Goal: Information Seeking & Learning: Learn about a topic

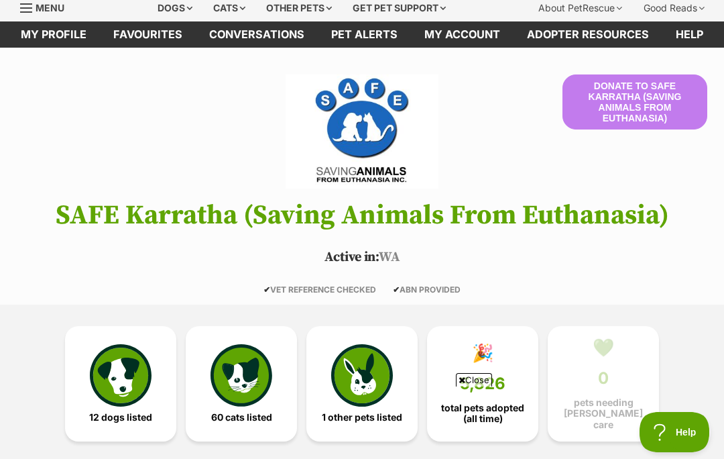
click at [125, 390] on img at bounding box center [121, 375] width 62 height 62
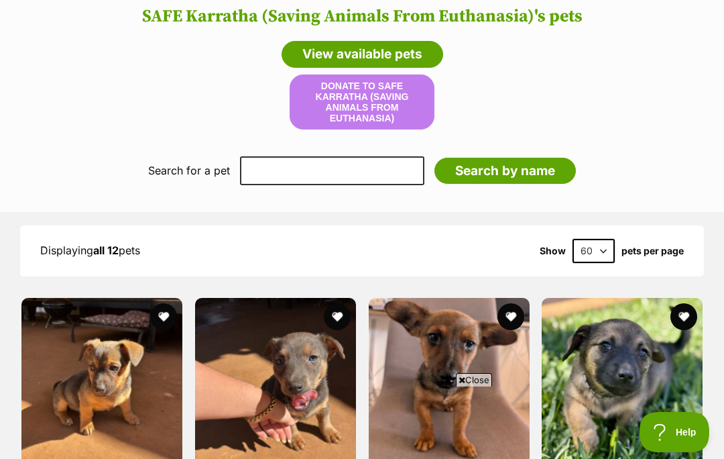
click at [659, 179] on div "Search for a pet Add their name below Search by name" at bounding box center [362, 170] width 724 height 48
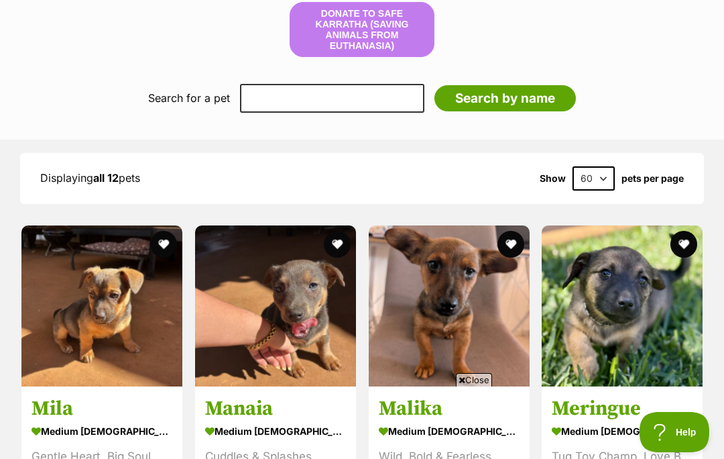
scroll to position [1122, 0]
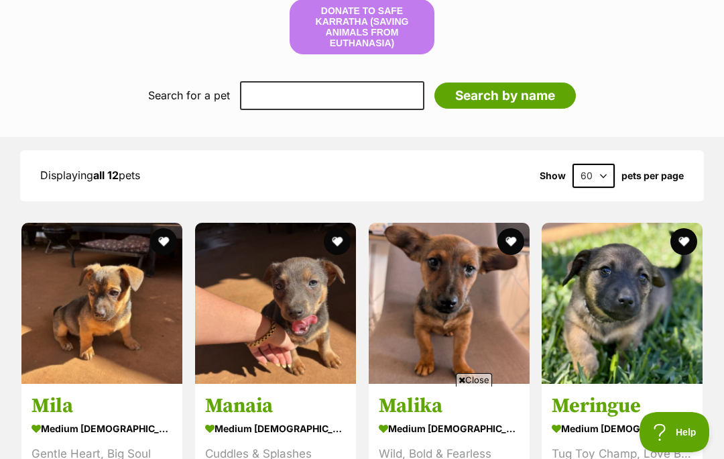
click at [475, 386] on span "Close" at bounding box center [474, 379] width 36 height 13
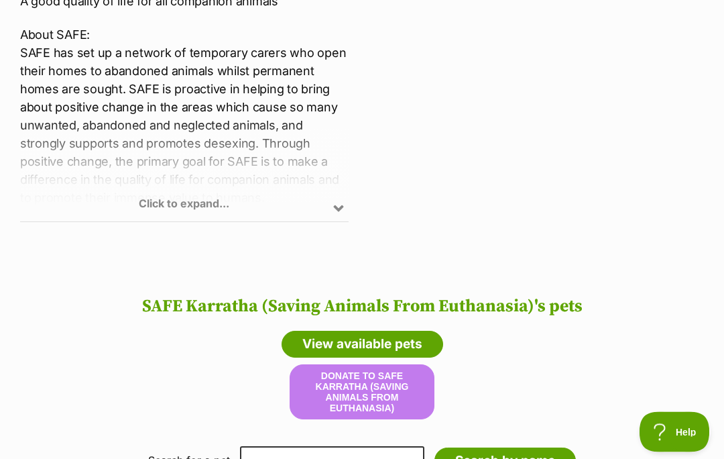
scroll to position [741, 0]
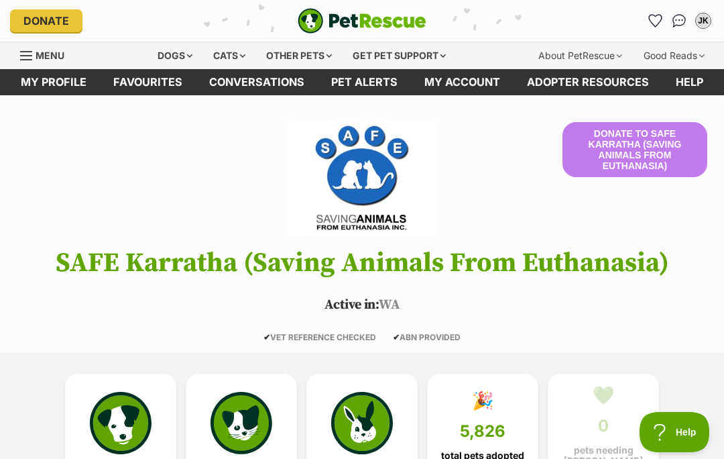
click at [176, 60] on div "Dogs" at bounding box center [175, 55] width 54 height 27
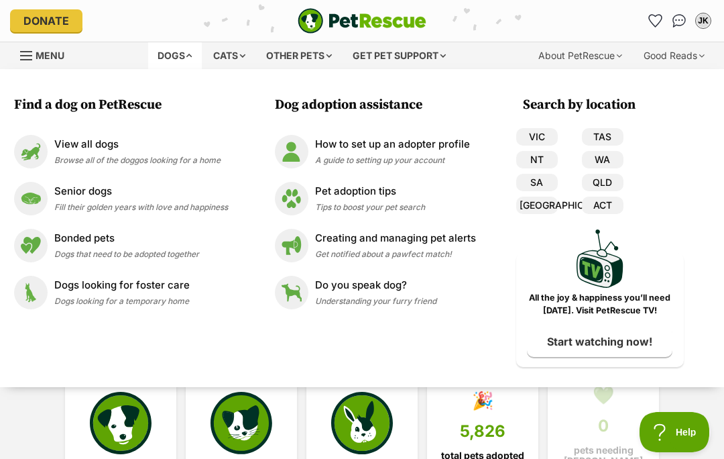
click at [38, 198] on img at bounding box center [31, 199] width 34 height 34
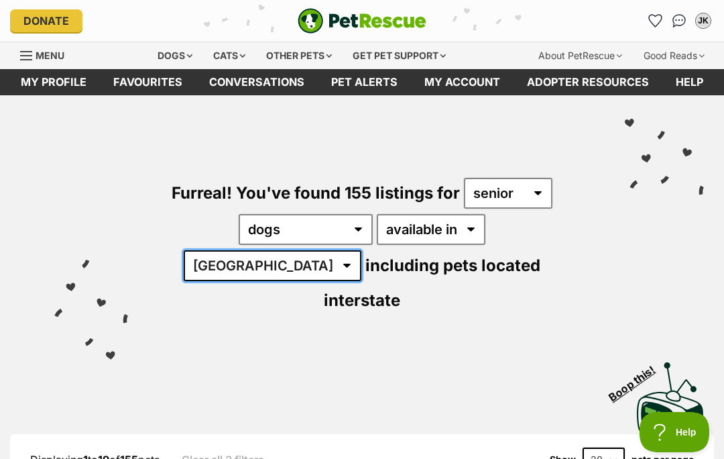
click at [361, 250] on select "Australia ACT NSW NT QLD SA TAS VIC WA" at bounding box center [273, 265] width 178 height 31
select select "WA"
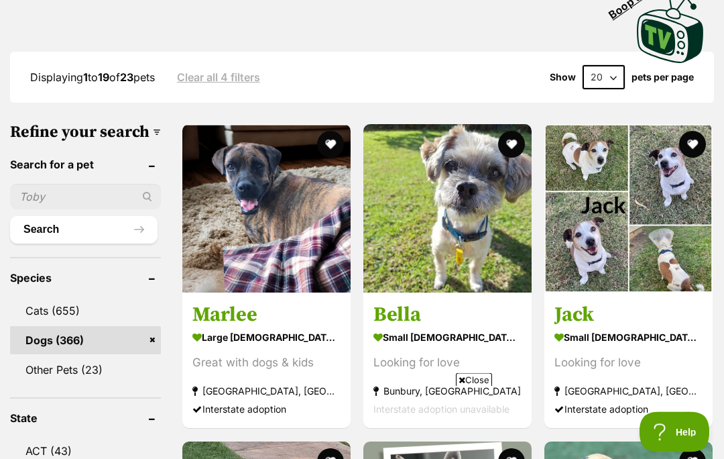
scroll to position [382, 0]
click at [451, 206] on img at bounding box center [447, 208] width 168 height 168
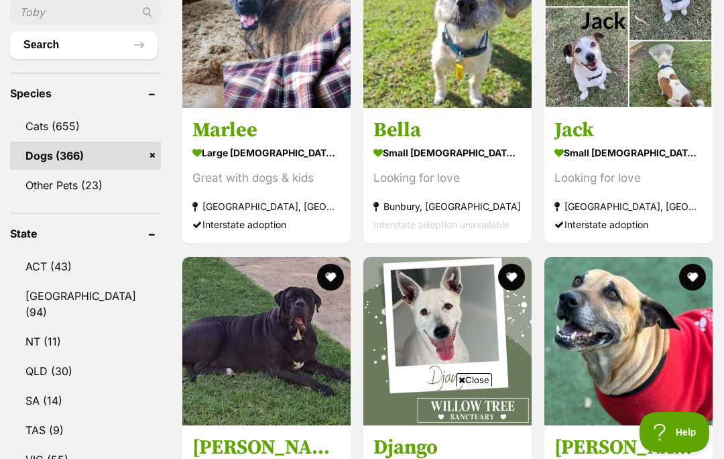
scroll to position [577, 0]
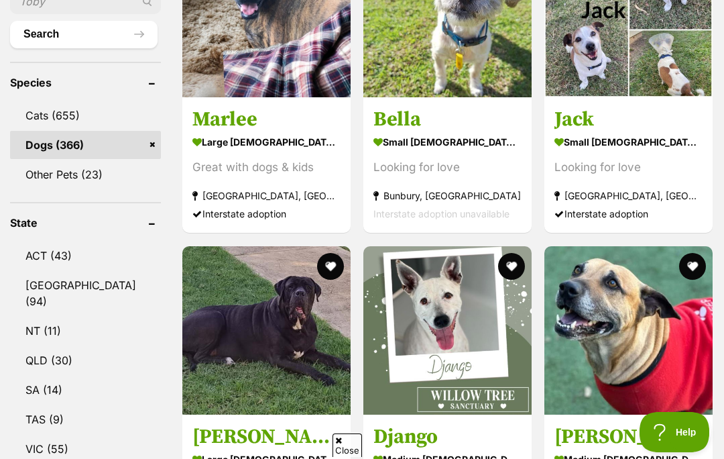
click at [475, 449] on strong "medium female Dog" at bounding box center [447, 458] width 148 height 19
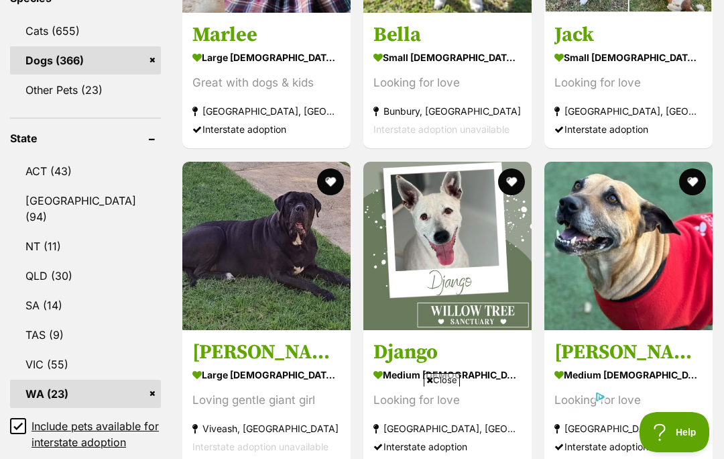
scroll to position [660, 0]
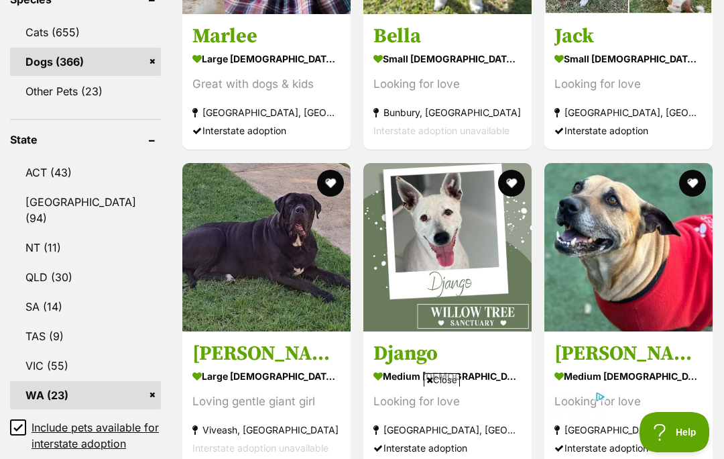
click at [447, 386] on span "Close" at bounding box center [442, 379] width 36 height 13
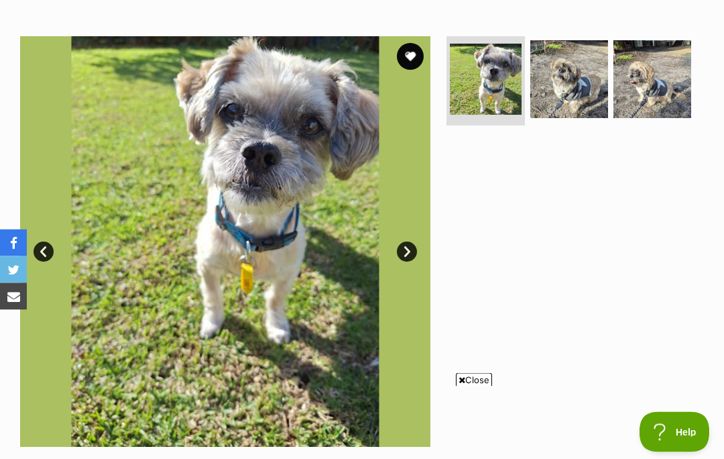
scroll to position [243, 0]
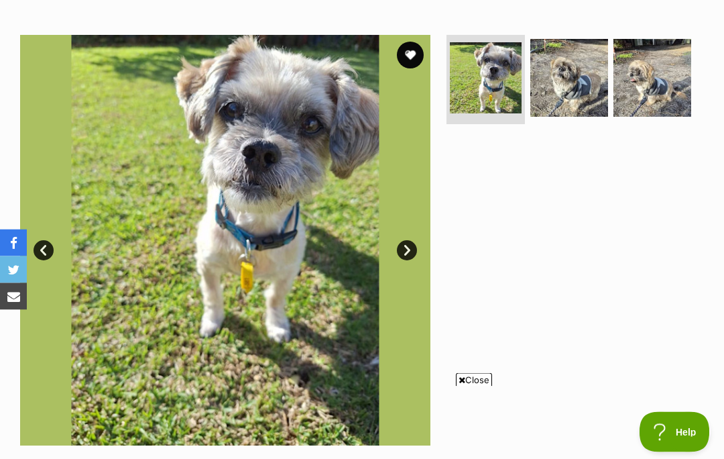
click at [481, 386] on span "Close" at bounding box center [474, 379] width 36 height 13
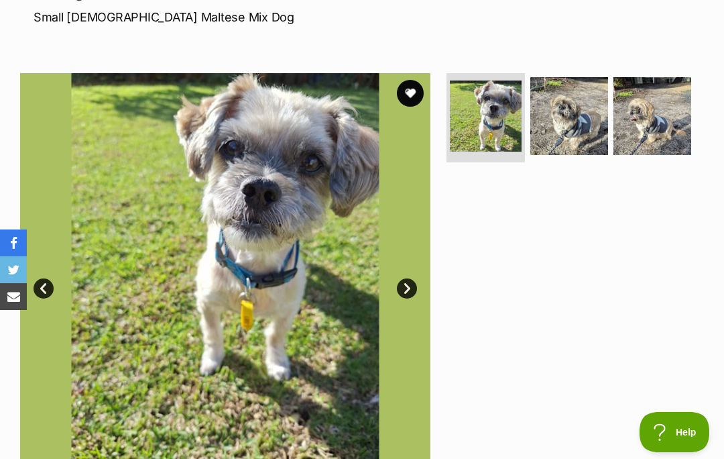
scroll to position [204, 0]
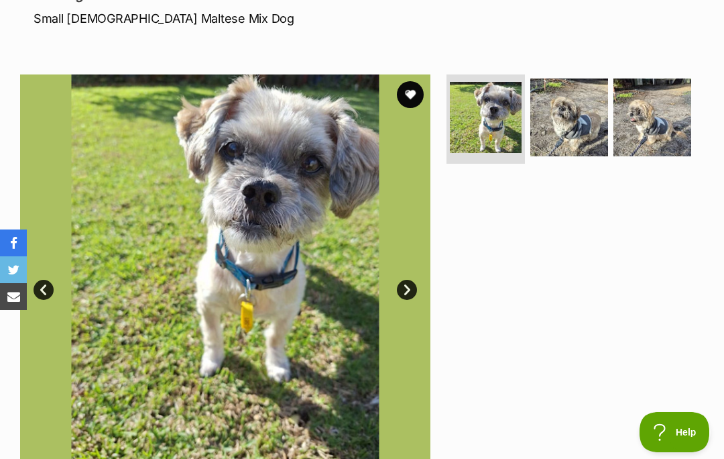
click at [406, 288] on link "Next" at bounding box center [407, 290] width 20 height 20
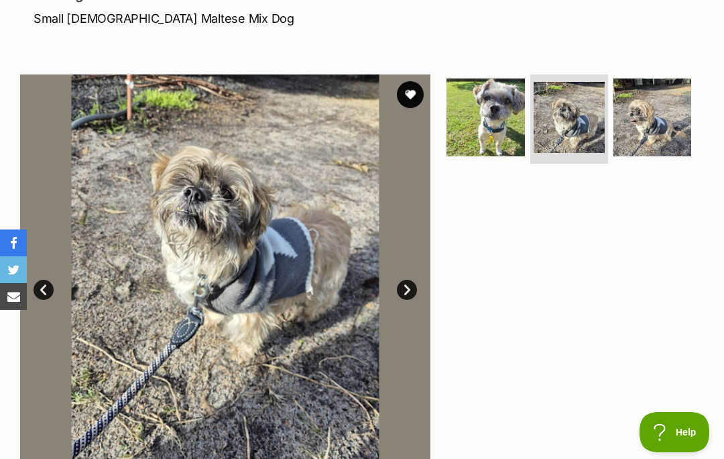
click at [408, 295] on link "Next" at bounding box center [407, 290] width 20 height 20
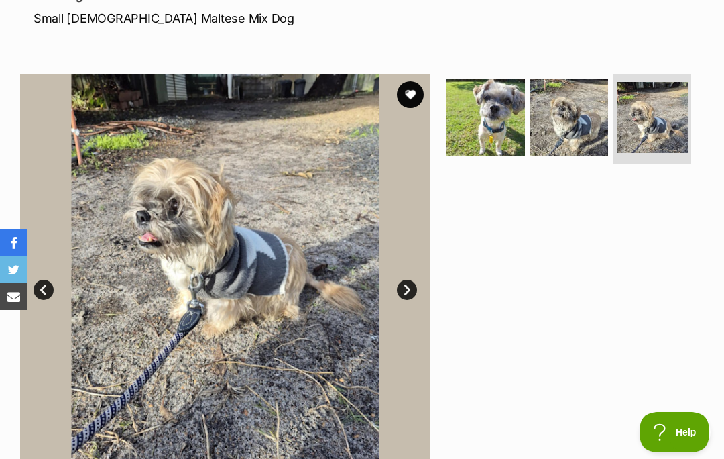
click at [48, 280] on link "Prev" at bounding box center [44, 290] width 20 height 20
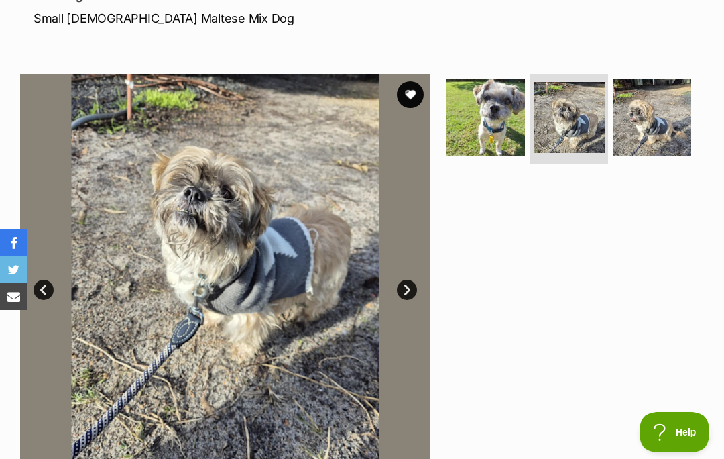
click at [56, 279] on img at bounding box center [225, 279] width 410 height 410
click at [48, 288] on link "Prev" at bounding box center [44, 290] width 20 height 20
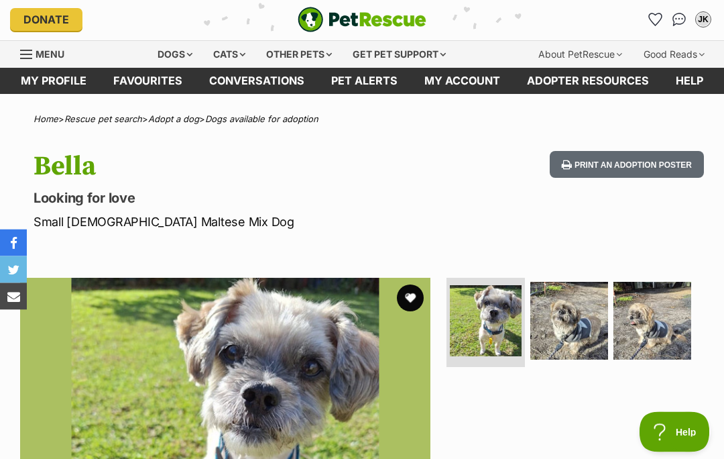
scroll to position [0, 0]
